Goal: Browse casually

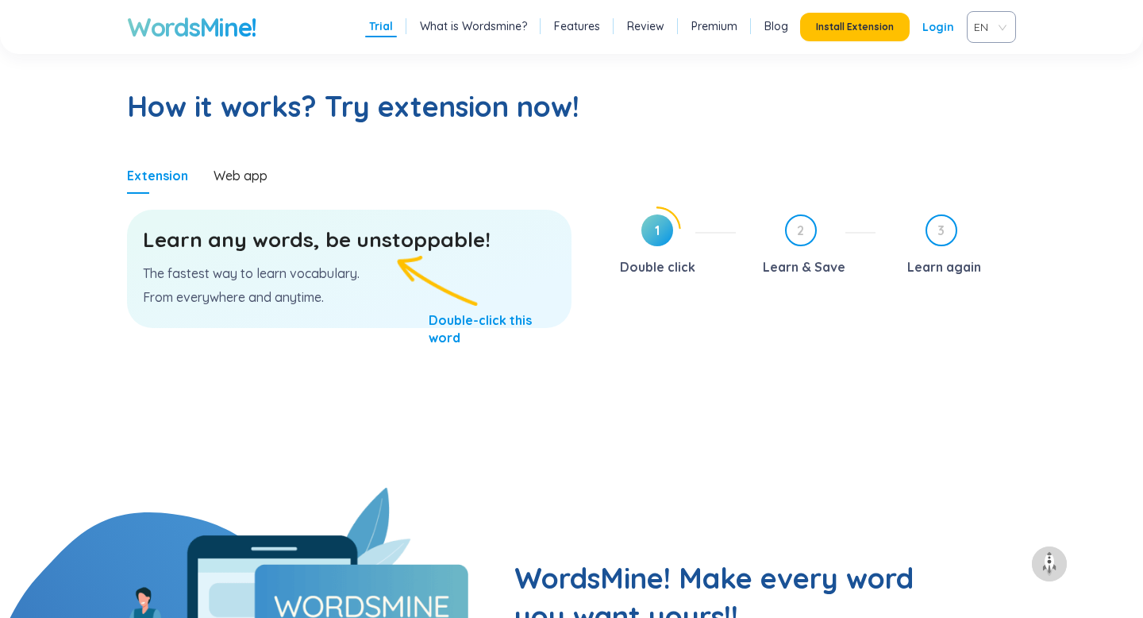
scroll to position [807, 0]
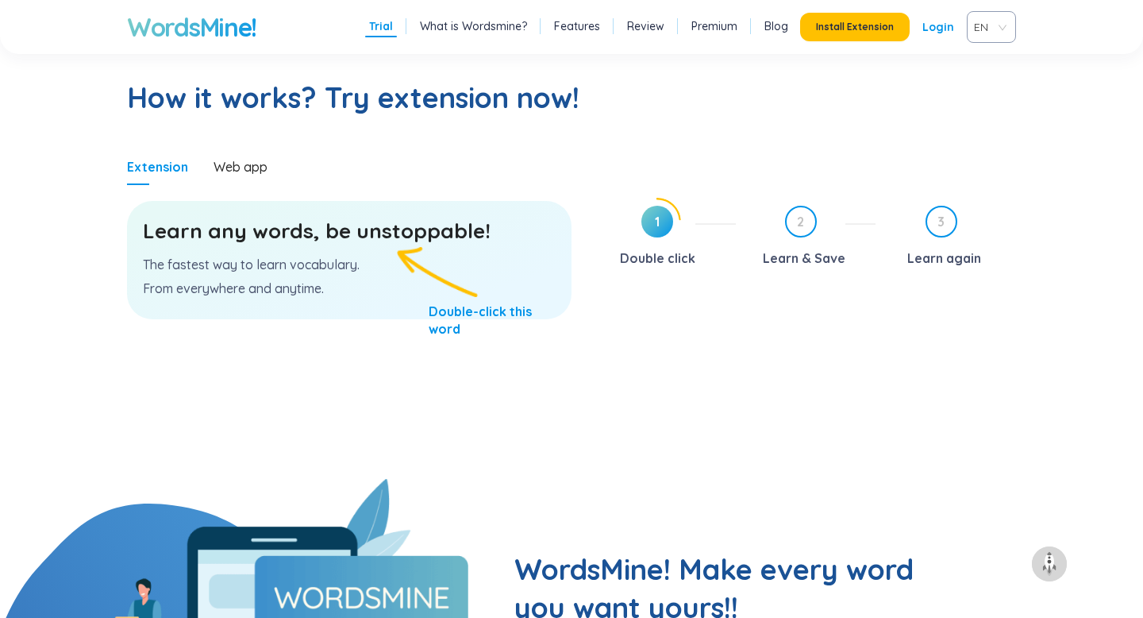
click at [341, 237] on h3 "Learn any words, be unstoppable!" at bounding box center [349, 231] width 413 height 29
click at [328, 270] on p "The fastest way to learn vocabulary." at bounding box center [349, 264] width 413 height 17
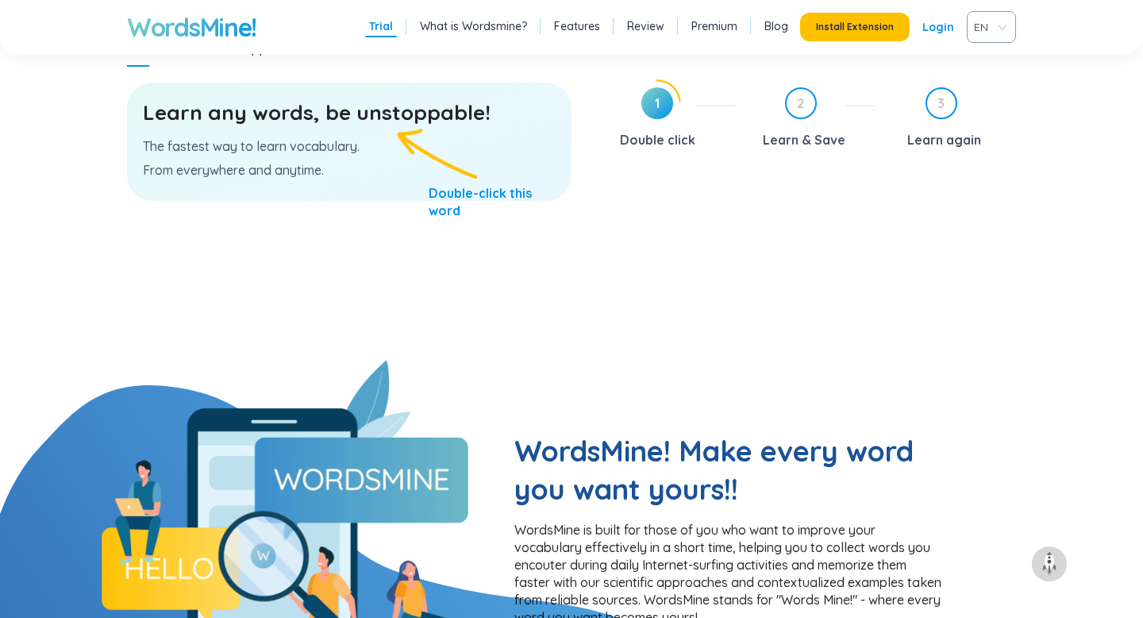
scroll to position [818, 0]
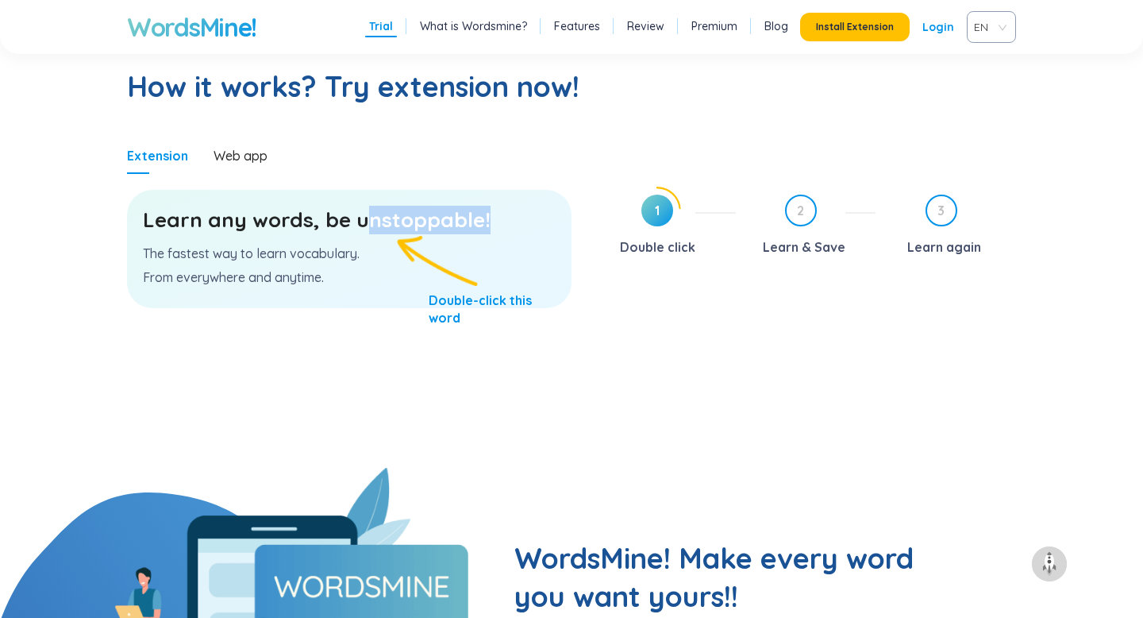
drag, startPoint x: 360, startPoint y: 222, endPoint x: 486, endPoint y: 211, distance: 125.9
click at [485, 211] on h3 "Learn any words, be unstoppable!" at bounding box center [349, 220] width 413 height 29
click at [421, 217] on h3 "Learn any words, be unstoppable!" at bounding box center [349, 220] width 413 height 29
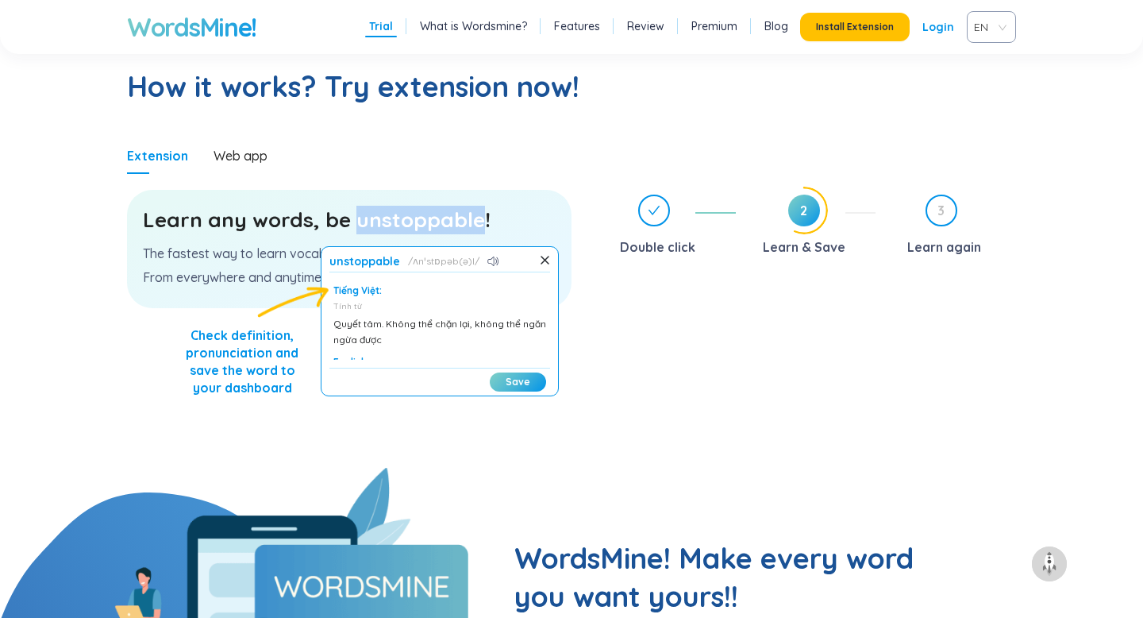
click at [268, 221] on h3 "Learn any words, be unstoppable!" at bounding box center [349, 220] width 413 height 29
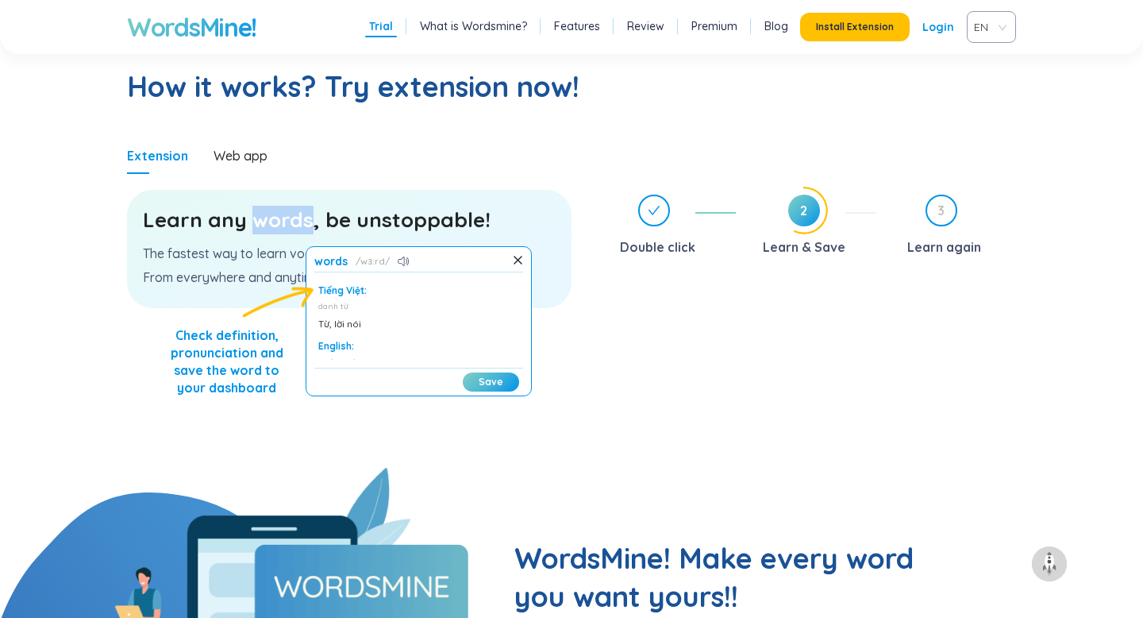
click at [254, 242] on div "Learn any words, be unstoppable! The fastest way to learn vocabulary. From ever…" at bounding box center [349, 249] width 445 height 118
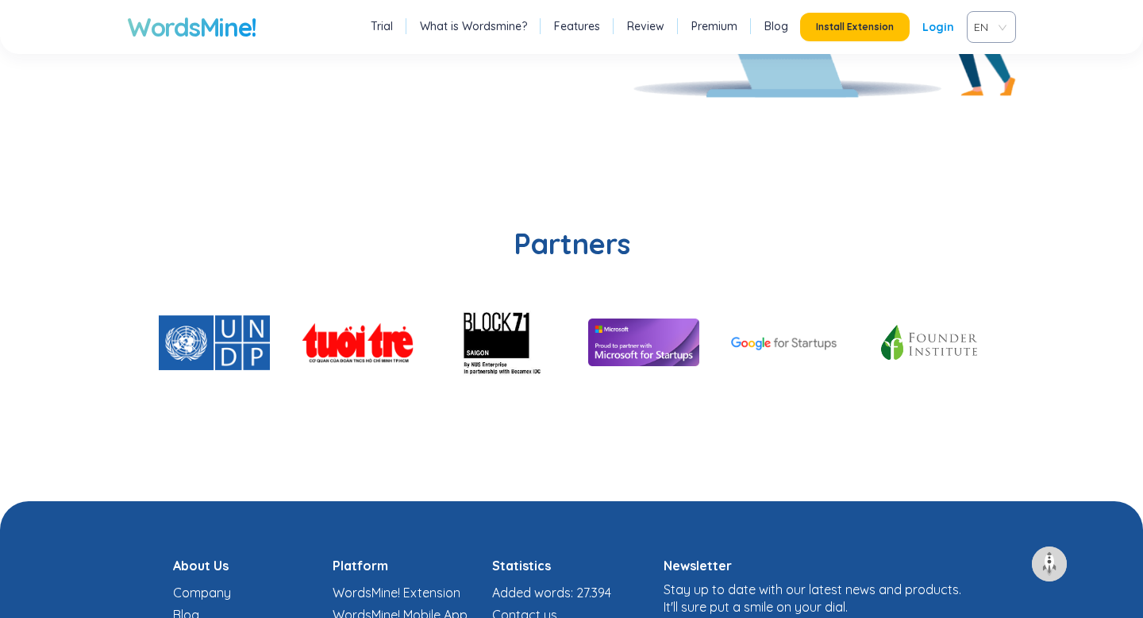
scroll to position [3858, 0]
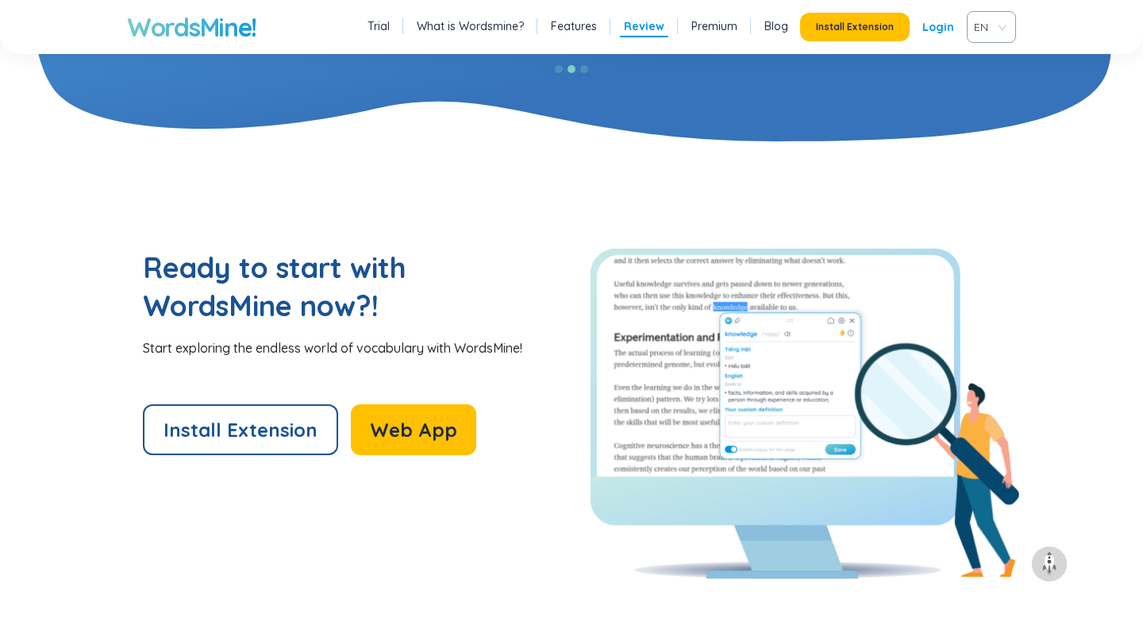
scroll to position [2995, 0]
